Goal: Transaction & Acquisition: Obtain resource

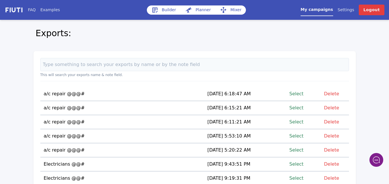
click at [299, 92] on link "Select" at bounding box center [296, 94] width 14 height 8
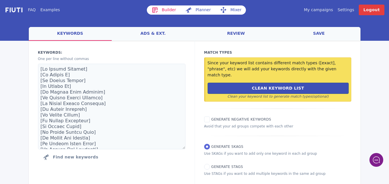
click at [232, 8] on link "Mixer" at bounding box center [230, 9] width 30 height 9
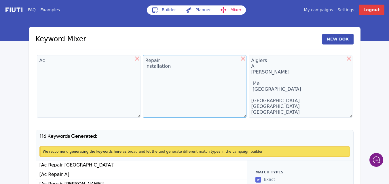
drag, startPoint x: 171, startPoint y: 68, endPoint x: 165, endPoint y: 62, distance: 8.5
click at [144, 58] on textarea "Repair Installation" at bounding box center [195, 86] width 104 height 63
type textarea "Service"
drag, startPoint x: 53, startPoint y: 62, endPoint x: 39, endPoint y: 61, distance: 13.5
click at [39, 61] on textarea "Ac" at bounding box center [89, 86] width 104 height 63
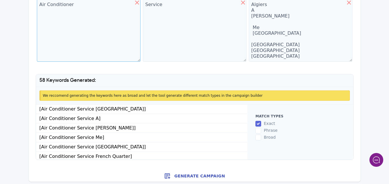
scroll to position [58, 0]
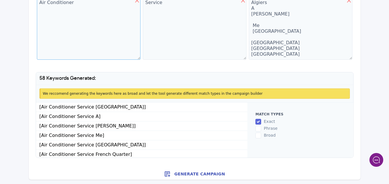
type textarea "Air Conditioner"
click at [194, 175] on button "Generate Campaign" at bounding box center [194, 175] width 331 height 12
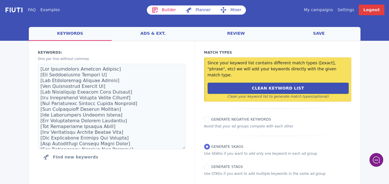
click at [151, 35] on link "ads & ext." at bounding box center [153, 34] width 83 height 14
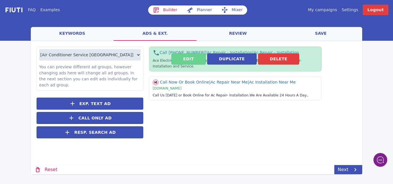
click at [185, 60] on button "Edit" at bounding box center [188, 58] width 34 height 11
select select "US"
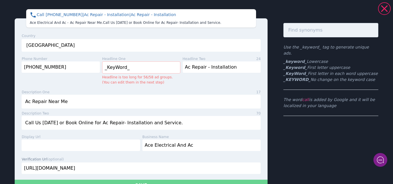
click at [158, 182] on button "Save" at bounding box center [141, 185] width 253 height 11
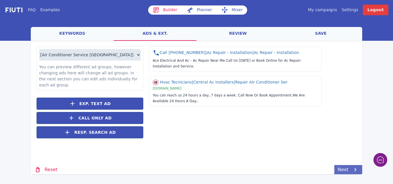
click at [344, 170] on link "Next" at bounding box center [348, 169] width 28 height 9
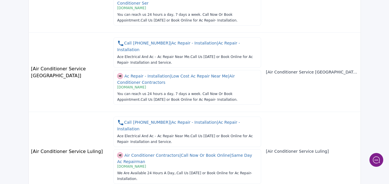
scroll to position [656, 0]
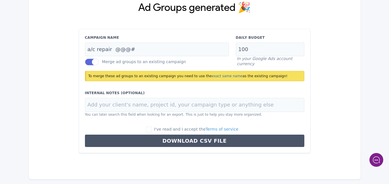
scroll to position [54, 0]
click at [152, 130] on input "I've read and I accept the Terms of service" at bounding box center [149, 130] width 6 height 6
checkbox input "true"
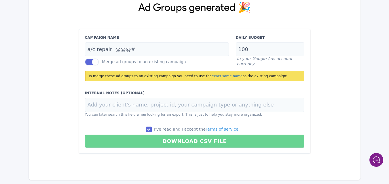
click at [185, 142] on button "Download CSV File" at bounding box center [194, 141] width 219 height 13
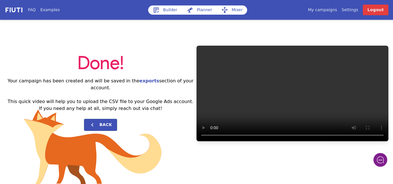
click at [204, 28] on div "Done! Your campaign has been created and will be saved in the exports section o…" at bounding box center [196, 94] width 393 height 148
click at [330, 9] on link "My campaigns" at bounding box center [322, 10] width 29 height 6
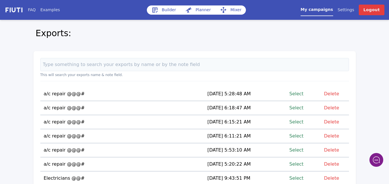
click at [297, 94] on link "Select" at bounding box center [296, 94] width 14 height 8
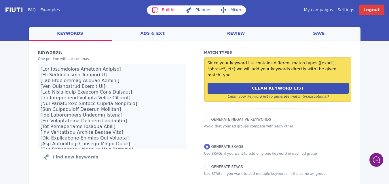
click at [232, 11] on link "Mixer" at bounding box center [230, 9] width 30 height 9
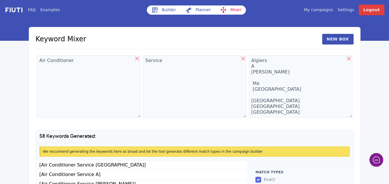
click at [348, 58] on icon at bounding box center [349, 59] width 4 height 4
type textarea "Service"
type textarea "Algiers A [PERSON_NAME] Me [GEOGRAPHIC_DATA] [GEOGRAPHIC_DATA] [GEOGRAPHIC_DATA…"
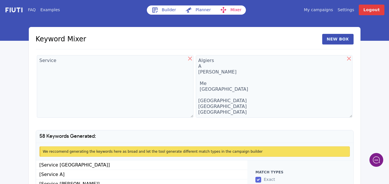
click at [189, 58] on icon at bounding box center [190, 59] width 4 height 4
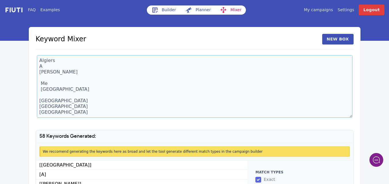
click at [45, 62] on textarea "Algiers A [PERSON_NAME] Me [GEOGRAPHIC_DATA] [GEOGRAPHIC_DATA] [GEOGRAPHIC_DATA…" at bounding box center [194, 86] width 315 height 63
drag, startPoint x: 45, startPoint y: 67, endPoint x: 38, endPoint y: 67, distance: 7.5
click at [38, 67] on textarea "Algiers A [PERSON_NAME] Me [GEOGRAPHIC_DATA] [GEOGRAPHIC_DATA] [GEOGRAPHIC_DATA…" at bounding box center [194, 86] width 315 height 63
type textarea "[GEOGRAPHIC_DATA] [PERSON_NAME] Me [GEOGRAPHIC_DATA] [GEOGRAPHIC_DATA] [GEOGRAP…"
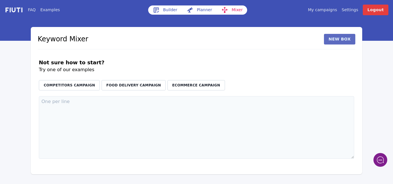
click at [343, 43] on button "New Box" at bounding box center [339, 39] width 31 height 11
click at [58, 105] on textarea at bounding box center [117, 127] width 156 height 63
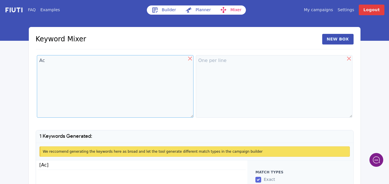
type textarea "Ac"
click at [209, 68] on textarea at bounding box center [274, 86] width 156 height 63
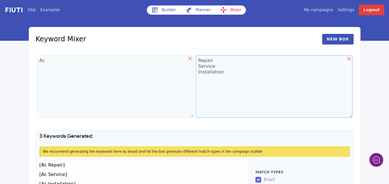
type textarea "Repair Service Installation"
click at [48, 63] on textarea "Ac" at bounding box center [115, 86] width 156 height 63
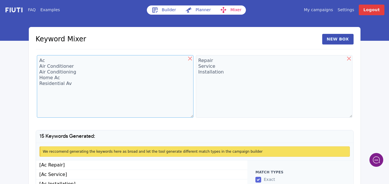
click at [66, 84] on textarea "Ac Air Conditioner Air Conditioning Home Ac Residential Av" at bounding box center [115, 86] width 156 height 63
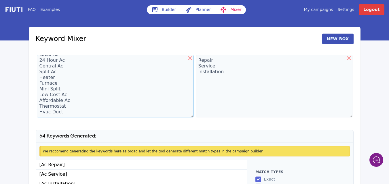
scroll to position [58, 0]
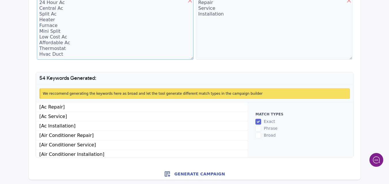
type textarea "Ac Air Conditioner Air Conditioning Home Ac Residential Ac Hvac Emergency Ac Lo…"
click at [194, 174] on button "Generate Campaign" at bounding box center [194, 175] width 331 height 12
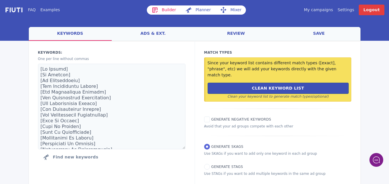
click at [319, 35] on link "save" at bounding box center [318, 34] width 83 height 14
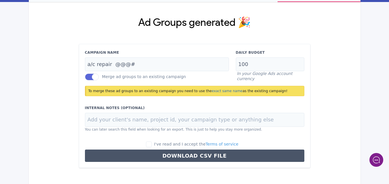
scroll to position [54, 0]
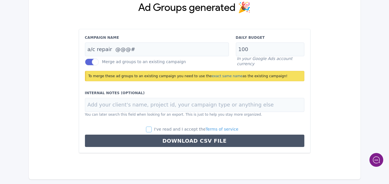
click at [152, 131] on input "I've read and I accept the Terms of service" at bounding box center [149, 130] width 6 height 6
checkbox input "true"
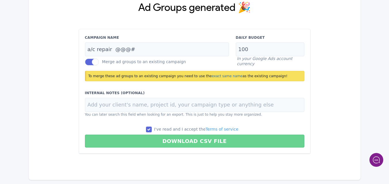
click at [193, 141] on button "Download CSV File" at bounding box center [194, 141] width 219 height 13
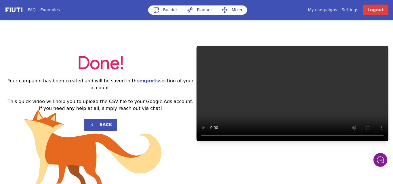
click at [331, 9] on link "My campaigns" at bounding box center [322, 10] width 29 height 6
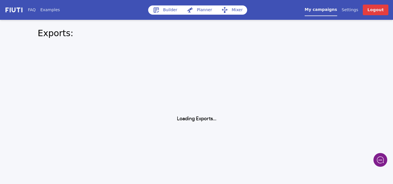
click at [0, 0] on div "This will search your exports name & note field. You don't have any export Crea…" at bounding box center [0, 0] width 0 height 0
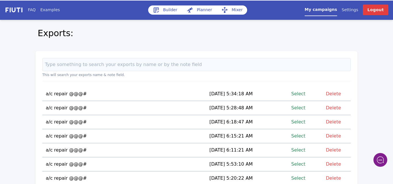
click at [329, 9] on link "My campaigns" at bounding box center [321, 11] width 32 height 9
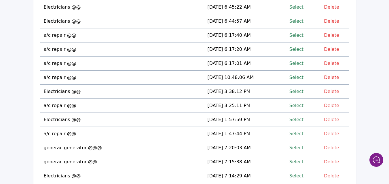
scroll to position [328, 0]
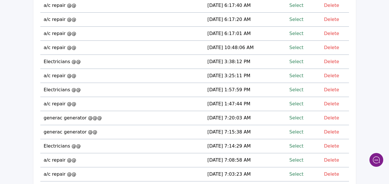
click at [296, 89] on link "Select" at bounding box center [296, 90] width 14 height 8
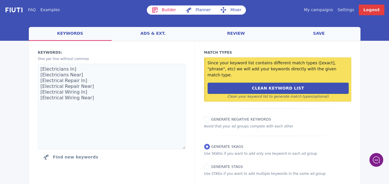
click at [231, 10] on link "Mixer" at bounding box center [230, 9] width 30 height 9
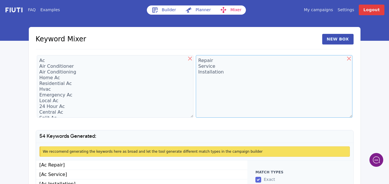
drag, startPoint x: 222, startPoint y: 73, endPoint x: 197, endPoint y: 56, distance: 31.0
click at [197, 56] on textarea "Repair Service Installation" at bounding box center [274, 86] width 156 height 63
click at [198, 56] on textarea "Electrician" at bounding box center [274, 86] width 156 height 63
drag, startPoint x: 212, startPoint y: 61, endPoint x: 208, endPoint y: 62, distance: 4.1
click at [208, 62] on textarea "sElectrician" at bounding box center [274, 86] width 156 height 63
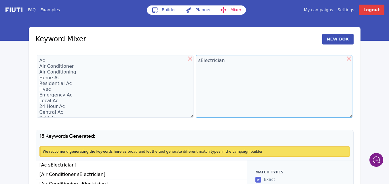
click at [208, 62] on textarea "sElectrician" at bounding box center [274, 86] width 156 height 63
type textarea "Electricians"
click at [45, 71] on textarea "Ac Air Conditioner Air Conditioning Home Ac Residential Ac Hvac Emergency Ac Lo…" at bounding box center [115, 86] width 156 height 63
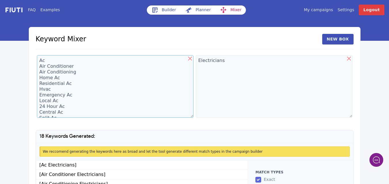
click at [45, 71] on textarea "Ac Air Conditioner Air Conditioning Home Ac Residential Ac Hvac Emergency Ac Lo…" at bounding box center [115, 86] width 156 height 63
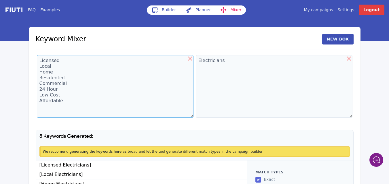
type textarea "Licensed Local Home Residential Commercial 24 Hour Low Cost Affordable"
click at [223, 62] on textarea "Electricians" at bounding box center [274, 86] width 156 height 63
type textarea "Electricians Electrical Inspections"
click at [69, 99] on textarea "Licensed Local Home Residential Commercial 24 Hour Low Cost Affordable" at bounding box center [115, 86] width 156 height 63
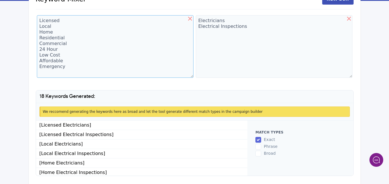
scroll to position [58, 0]
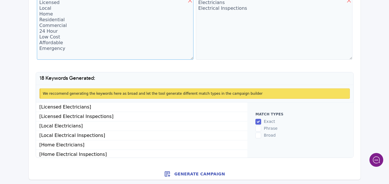
type textarea "Licensed Local Home Residential Commercial 24 Hour Low Cost Affordable Emergency"
click at [381, 146] on div "FAQ Examples Builder Planner Mixer My campaigns Price Settings Login Logout Key…" at bounding box center [194, 61] width 389 height 238
click at [195, 173] on button "Generate Campaign" at bounding box center [194, 175] width 331 height 12
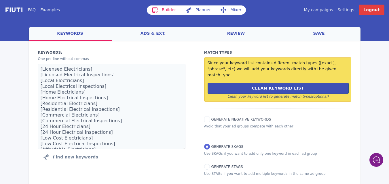
click at [153, 34] on link "ads & ext." at bounding box center [153, 34] width 83 height 14
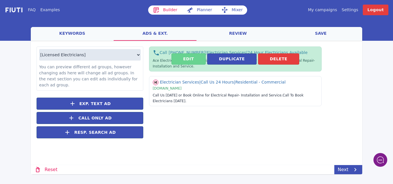
click at [186, 60] on button "Edit" at bounding box center [188, 58] width 34 height 11
select select "US"
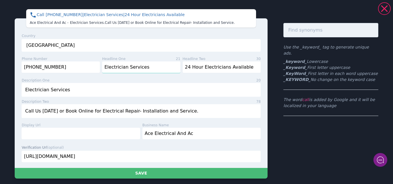
click at [146, 68] on input "Electrician Services" at bounding box center [141, 68] width 78 height 12
type input "_KeyWord_"
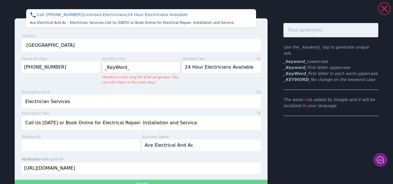
click at [137, 183] on button "Save" at bounding box center [141, 185] width 253 height 11
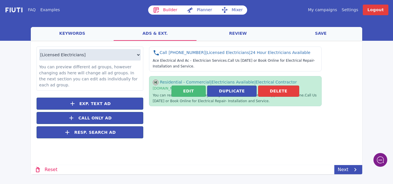
click at [184, 98] on div "Edit Duplicate [GEOGRAPHIC_DATA]" at bounding box center [235, 91] width 173 height 30
click at [184, 93] on button "Edit" at bounding box center [188, 91] width 34 height 11
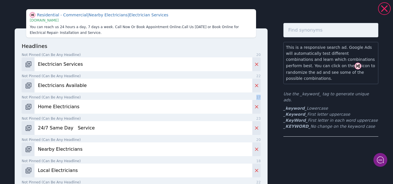
click at [83, 62] on input "Electrician Services" at bounding box center [144, 65] width 218 height 14
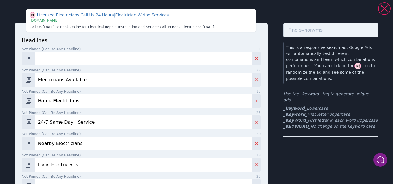
type input "_KeyWord_"
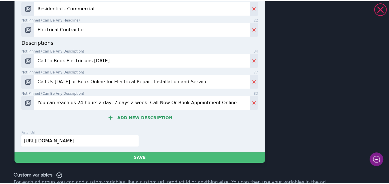
scroll to position [332, 0]
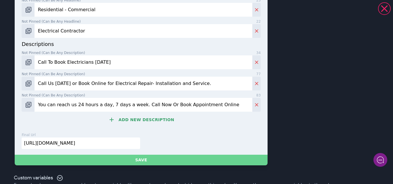
click at [137, 161] on button "Save" at bounding box center [141, 160] width 253 height 11
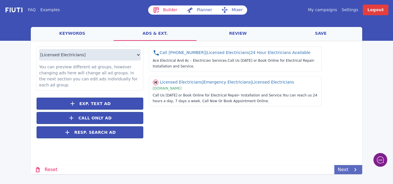
click at [347, 169] on link "Next" at bounding box center [348, 169] width 28 height 9
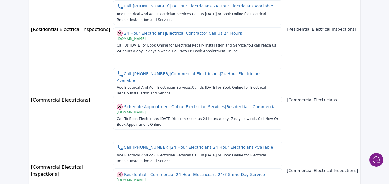
scroll to position [639, 0]
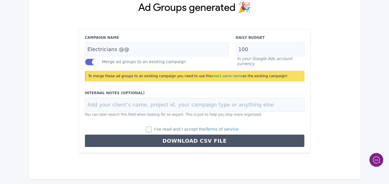
click at [152, 129] on input "I've read and I accept the Terms of service" at bounding box center [149, 130] width 6 height 6
checkbox input "true"
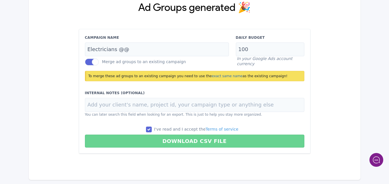
click at [179, 141] on button "Download CSV File" at bounding box center [194, 141] width 219 height 13
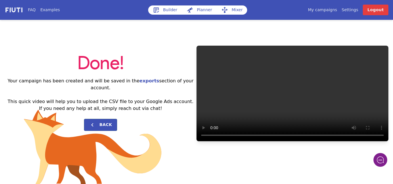
click at [198, 49] on video "Your browser does not support HTML5 video." at bounding box center [292, 94] width 192 height 96
drag, startPoint x: 198, startPoint y: 49, endPoint x: 325, endPoint y: 9, distance: 133.1
click at [325, 9] on link "My campaigns" at bounding box center [322, 10] width 29 height 6
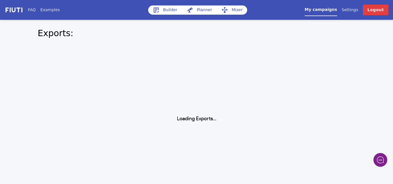
click at [165, 9] on link "Builder" at bounding box center [165, 9] width 34 height 9
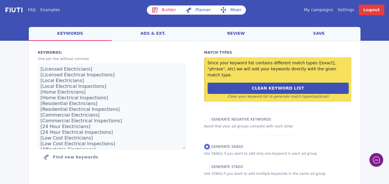
click at [165, 9] on link "Builder" at bounding box center [164, 9] width 34 height 9
click at [195, 11] on link "Planner" at bounding box center [197, 9] width 35 height 9
select select "2840"
select select "1000"
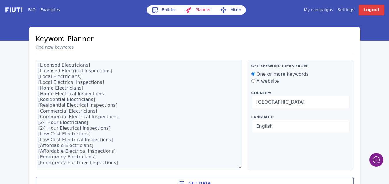
drag, startPoint x: 389, startPoint y: 108, endPoint x: 346, endPoint y: 162, distance: 69.5
click at [346, 162] on div "Get keyword ideas from: One or more keywords A website Country: [GEOGRAPHIC_DAT…" at bounding box center [300, 115] width 106 height 111
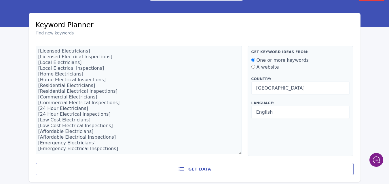
scroll to position [16, 0]
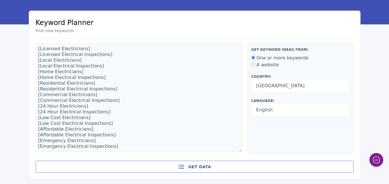
click at [194, 167] on button "Get data" at bounding box center [194, 167] width 317 height 12
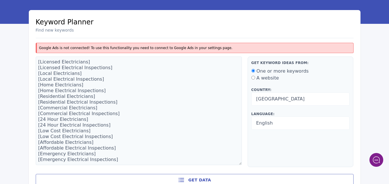
scroll to position [30, 0]
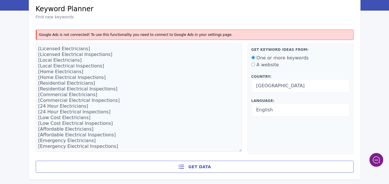
click at [195, 169] on button "Get data" at bounding box center [194, 167] width 317 height 12
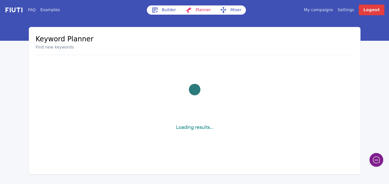
scroll to position [0, 0]
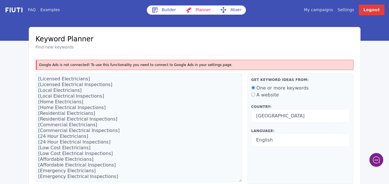
click at [319, 9] on link "My campaigns" at bounding box center [317, 10] width 29 height 6
